Goal: Task Accomplishment & Management: Manage account settings

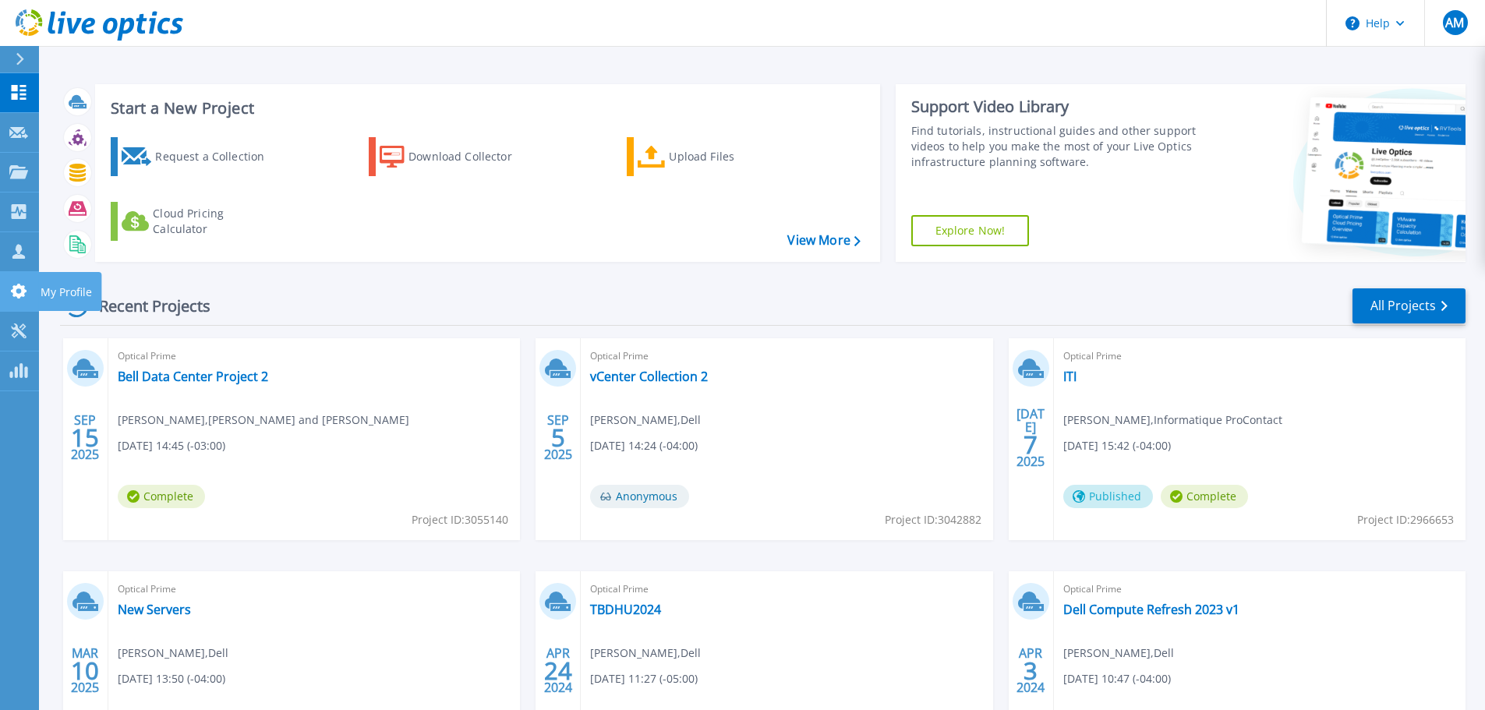
click at [21, 289] on icon at bounding box center [19, 291] width 16 height 15
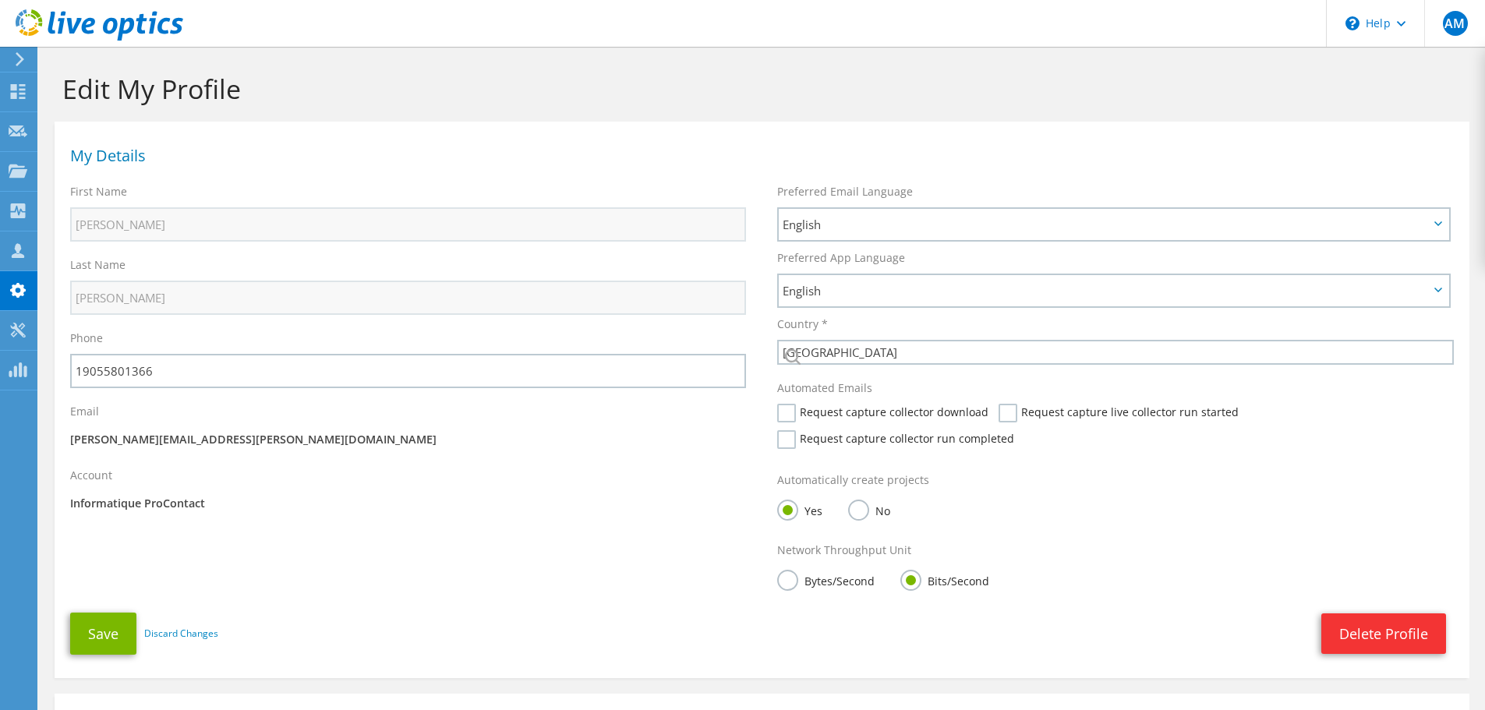
select select "37"
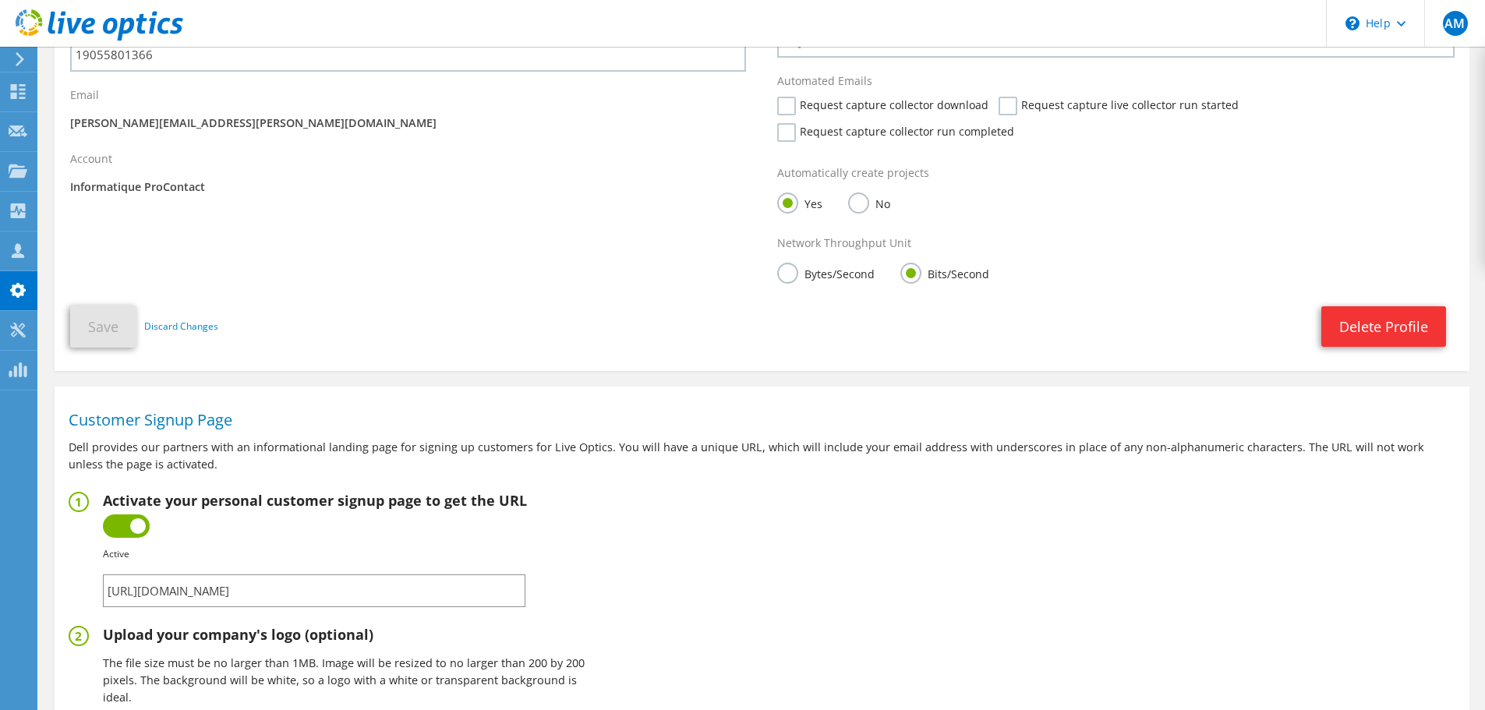
scroll to position [676, 0]
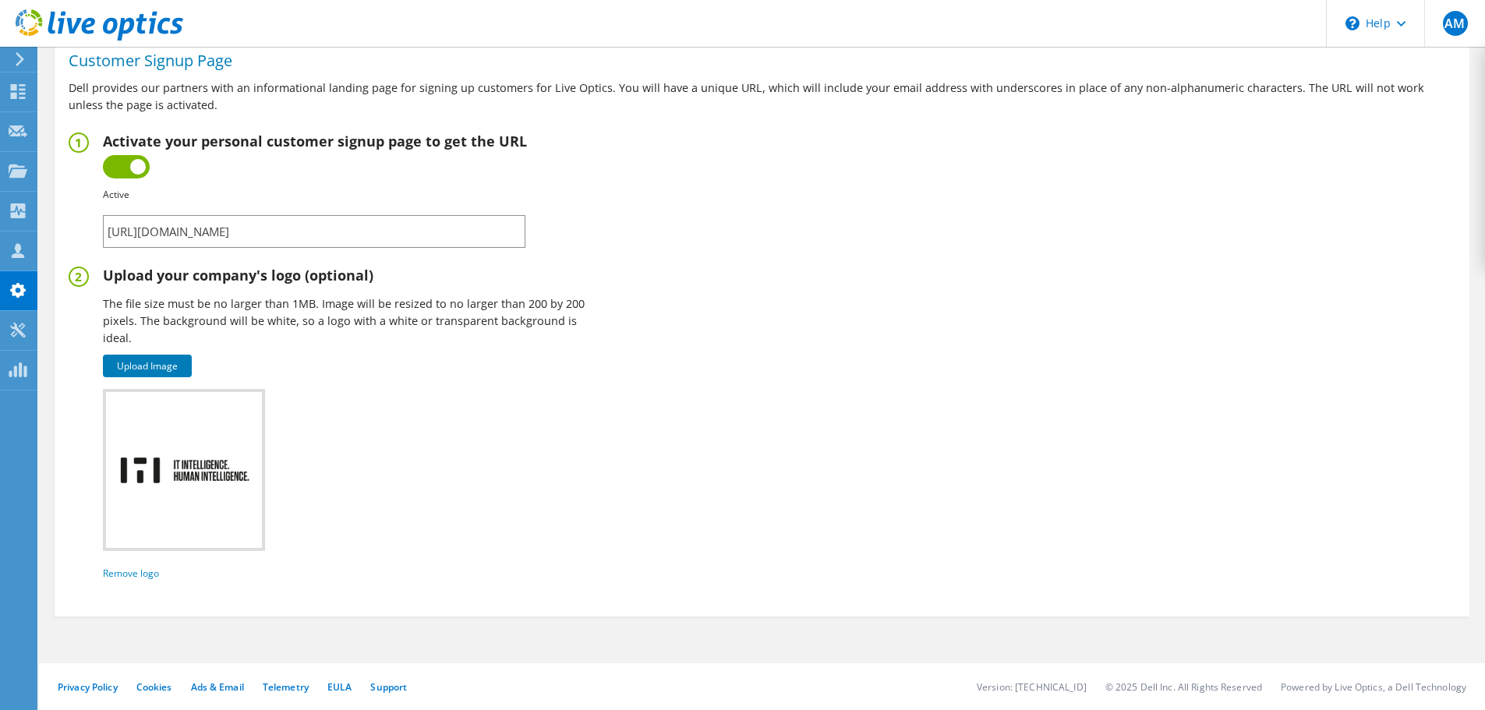
drag, startPoint x: 417, startPoint y: 239, endPoint x: 61, endPoint y: 219, distance: 356.9
click at [61, 219] on section "Customer Signup Page Dell provides our partners with an informational landing p…" at bounding box center [762, 318] width 1415 height 566
